Goal: Communication & Community: Answer question/provide support

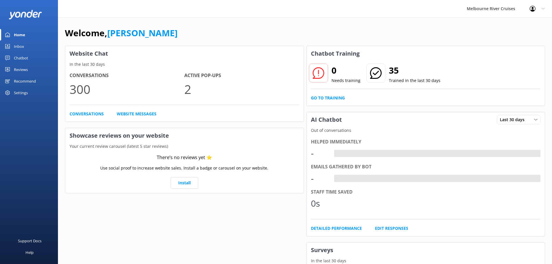
click at [19, 45] on div "Inbox" at bounding box center [19, 47] width 10 height 12
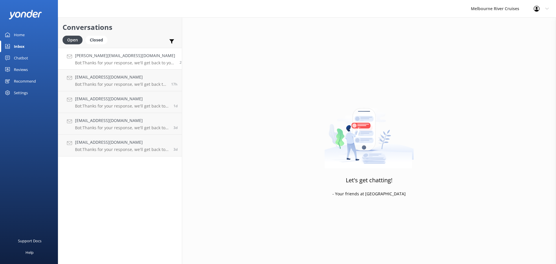
click at [118, 50] on link "[PERSON_NAME][EMAIL_ADDRESS][DOMAIN_NAME] Bot: Thanks for your response, we'll …" at bounding box center [120, 59] width 124 height 22
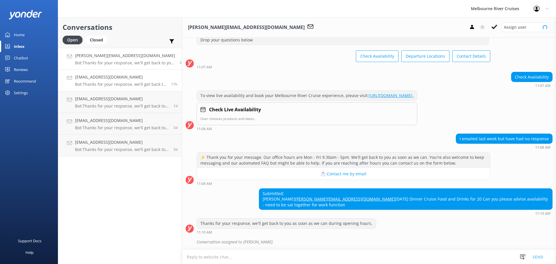
scroll to position [47, 0]
click at [130, 87] on link "[EMAIL_ADDRESS][DOMAIN_NAME] Bot: Thanks for your response, we'll get back to y…" at bounding box center [120, 80] width 124 height 22
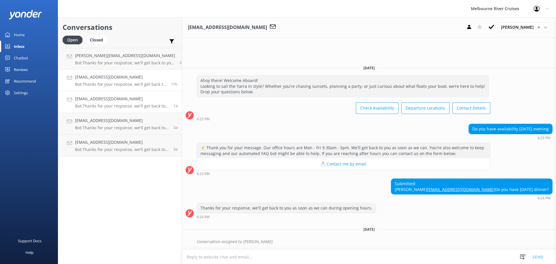
click at [130, 103] on div "[EMAIL_ADDRESS][DOMAIN_NAME] Bot: Thanks for your response, we'll get back to y…" at bounding box center [122, 102] width 94 height 13
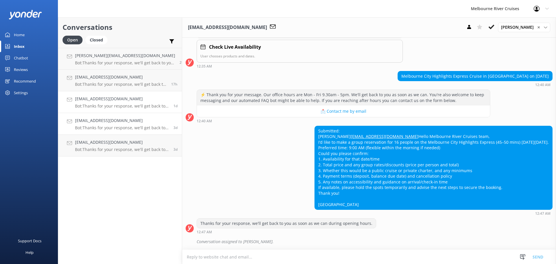
scroll to position [115, 0]
click at [131, 125] on p "Bot: Thanks for your response, we'll get back to you as soon as we can during o…" at bounding box center [122, 127] width 94 height 5
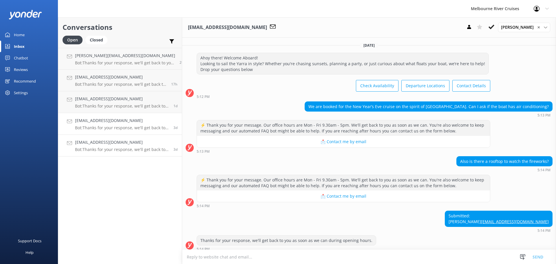
scroll to position [38, 0]
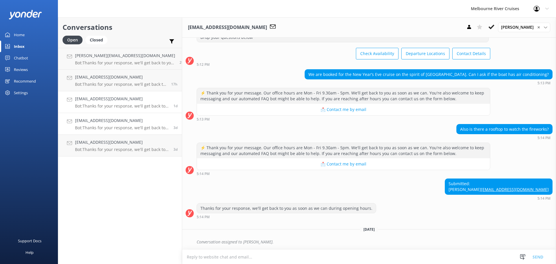
click at [131, 109] on link "[EMAIL_ADDRESS][DOMAIN_NAME] Bot: Thanks for your response, we'll get back to y…" at bounding box center [120, 102] width 124 height 22
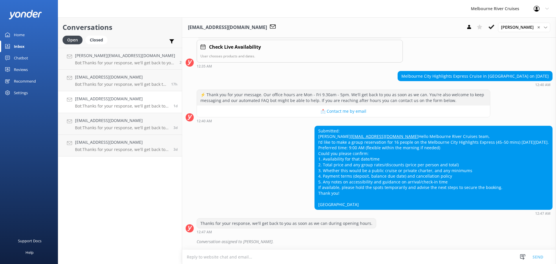
scroll to position [115, 0]
click at [494, 26] on icon at bounding box center [491, 27] width 6 height 6
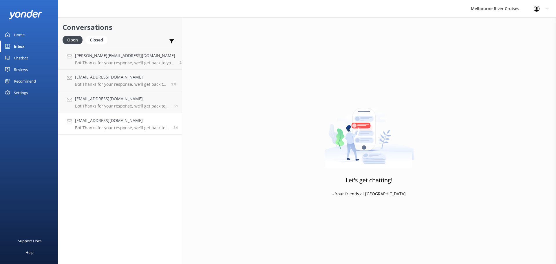
click at [133, 121] on h4 "[EMAIL_ADDRESS][DOMAIN_NAME]" at bounding box center [122, 120] width 94 height 6
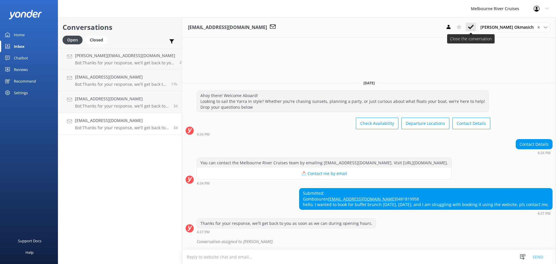
click at [474, 26] on icon at bounding box center [471, 27] width 6 height 6
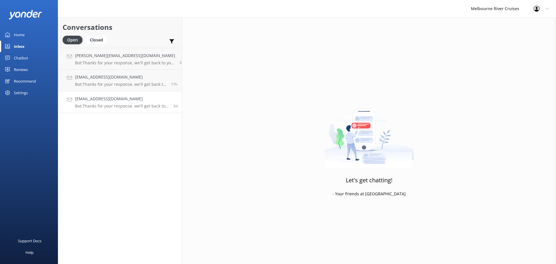
click at [106, 101] on h4 "[EMAIL_ADDRESS][DOMAIN_NAME]" at bounding box center [122, 99] width 94 height 6
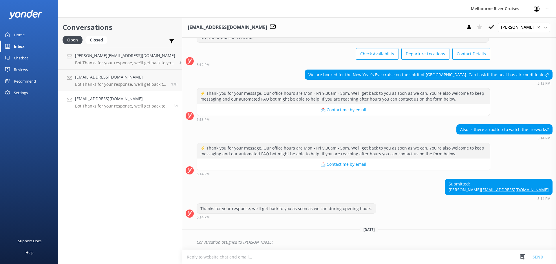
scroll to position [38, 0]
click at [101, 41] on div "Closed" at bounding box center [96, 40] width 22 height 9
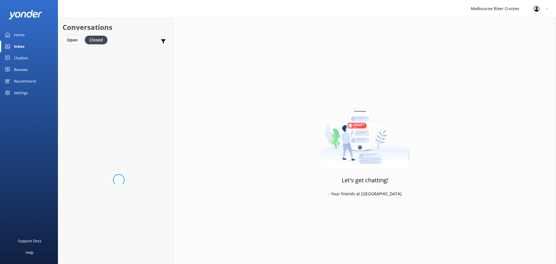
click at [81, 37] on div "Open" at bounding box center [72, 40] width 19 height 9
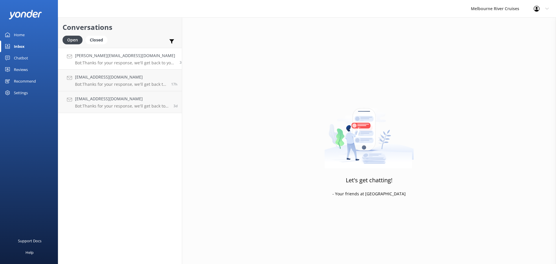
click at [102, 58] on h4 "[PERSON_NAME][EMAIL_ADDRESS][DOMAIN_NAME]" at bounding box center [125, 55] width 100 height 6
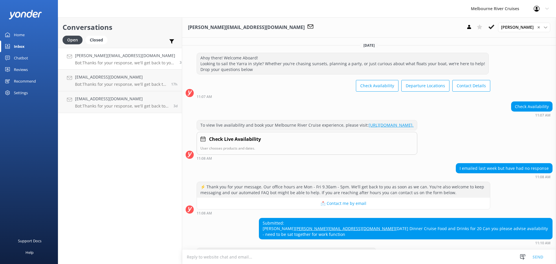
scroll to position [47, 0]
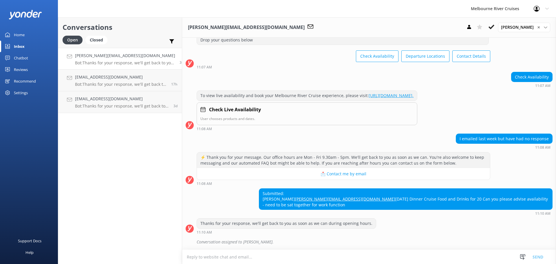
click at [280, 198] on div "Submitted: [PERSON_NAME] [PERSON_NAME][EMAIL_ADDRESS][DOMAIN_NAME] [DATE] Dinne…" at bounding box center [369, 201] width 374 height 27
drag, startPoint x: 354, startPoint y: 187, endPoint x: 307, endPoint y: 188, distance: 46.3
click at [307, 188] on div "Submitted: [PERSON_NAME] [PERSON_NAME][EMAIL_ADDRESS][DOMAIN_NAME] [DATE] Dinne…" at bounding box center [405, 198] width 293 height 21
copy div "[PERSON_NAME]"
click at [98, 40] on div "Closed" at bounding box center [96, 40] width 22 height 9
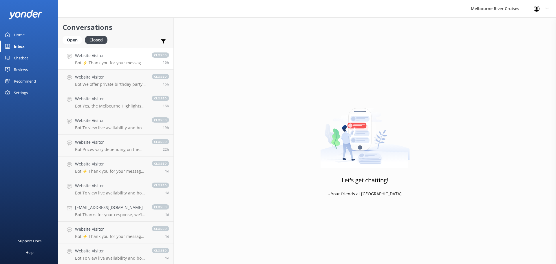
click at [111, 63] on p "Bot: ⚡ Thank you for your message. Our office hours are Mon - Fri 9.30am - 5pm.…" at bounding box center [110, 62] width 71 height 5
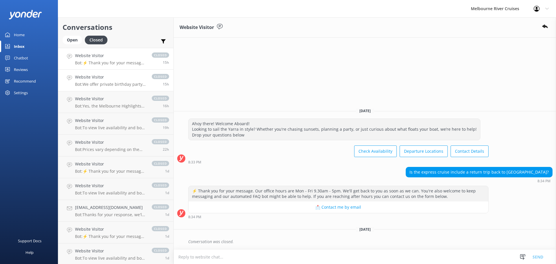
click at [116, 86] on p "Bot: We offer private birthday party cruises for all ages, perfect for celebrat…" at bounding box center [110, 84] width 71 height 5
click at [117, 106] on p "Bot: Yes, the Melbourne Highlights Cruise combines the Ports & Docklands Cruise…" at bounding box center [110, 105] width 71 height 5
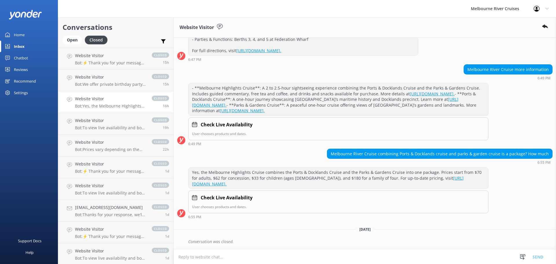
scroll to position [131, 0]
